Goal: Entertainment & Leisure: Browse casually

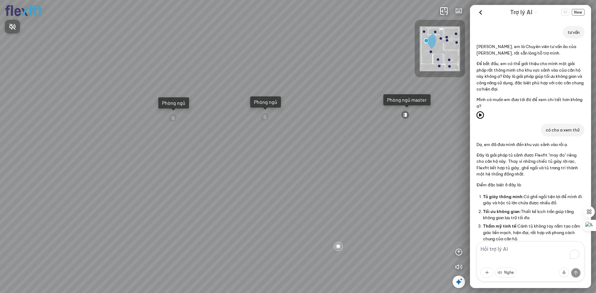
scroll to position [511, 0]
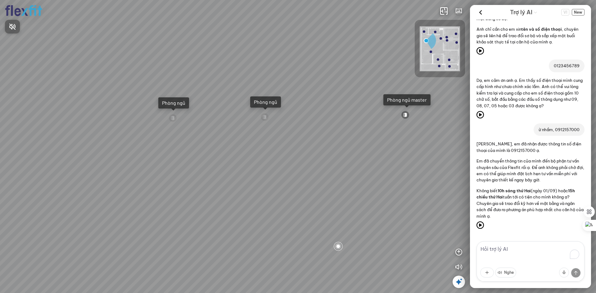
drag, startPoint x: 419, startPoint y: 150, endPoint x: 347, endPoint y: 128, distance: 75.6
click at [309, 134] on div at bounding box center [298, 146] width 596 height 293
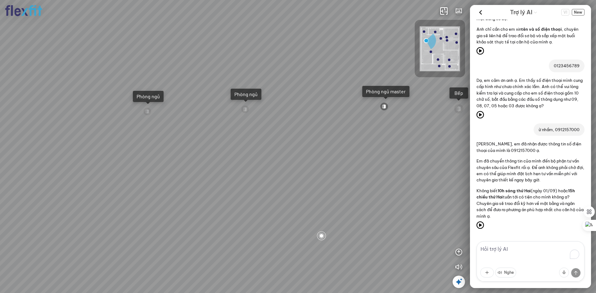
drag, startPoint x: 347, startPoint y: 78, endPoint x: 263, endPoint y: 78, distance: 84.7
click at [278, 72] on div "Ban công Bếp Phòng ngủ master Phòng ngủ Phòng ngủ" at bounding box center [298, 146] width 596 height 293
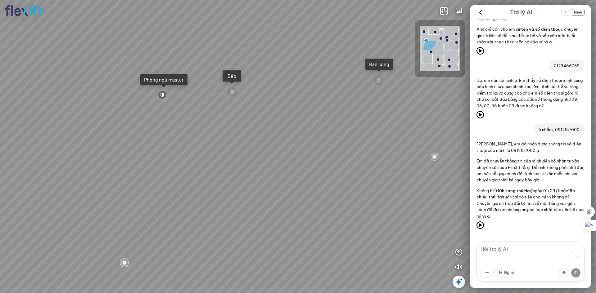
drag, startPoint x: 316, startPoint y: 94, endPoint x: 317, endPoint y: 108, distance: 14.0
click at [267, 95] on div "Ban công Bếp Phòng ngủ master Phòng ngủ Phòng ngủ" at bounding box center [298, 146] width 596 height 293
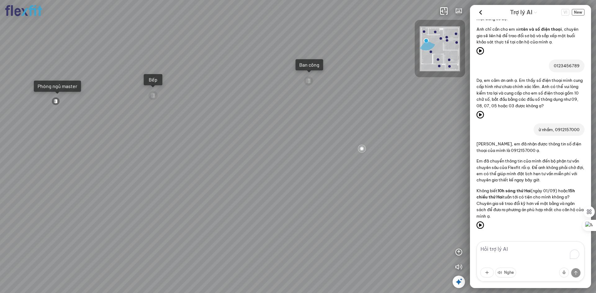
drag, startPoint x: 420, startPoint y: 122, endPoint x: 334, endPoint y: 131, distance: 87.3
click at [332, 130] on div "Ban công Bếp Phòng ngủ master Phòng ngủ Phòng ngủ" at bounding box center [298, 146] width 596 height 293
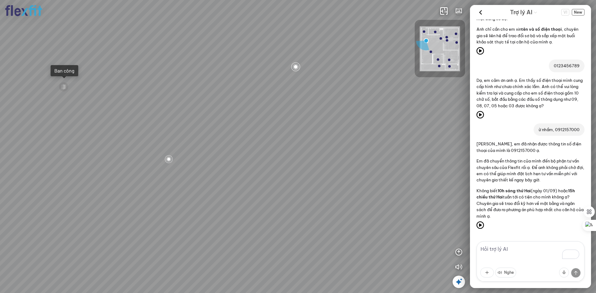
drag, startPoint x: 301, startPoint y: 119, endPoint x: 296, endPoint y: 119, distance: 4.7
click at [296, 119] on div "Ban công Bếp Phòng ngủ master Phòng ngủ Phòng ngủ" at bounding box center [298, 146] width 596 height 293
drag, startPoint x: 342, startPoint y: 121, endPoint x: 317, endPoint y: 197, distance: 79.9
click at [311, 204] on div "Ban công Bếp Phòng ngủ master Phòng ngủ Phòng ngủ" at bounding box center [298, 146] width 596 height 293
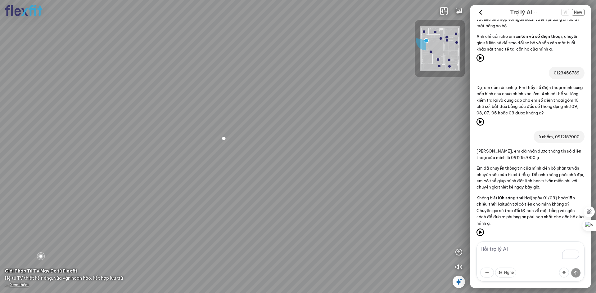
scroll to position [511, 0]
